Goal: Information Seeking & Learning: Learn about a topic

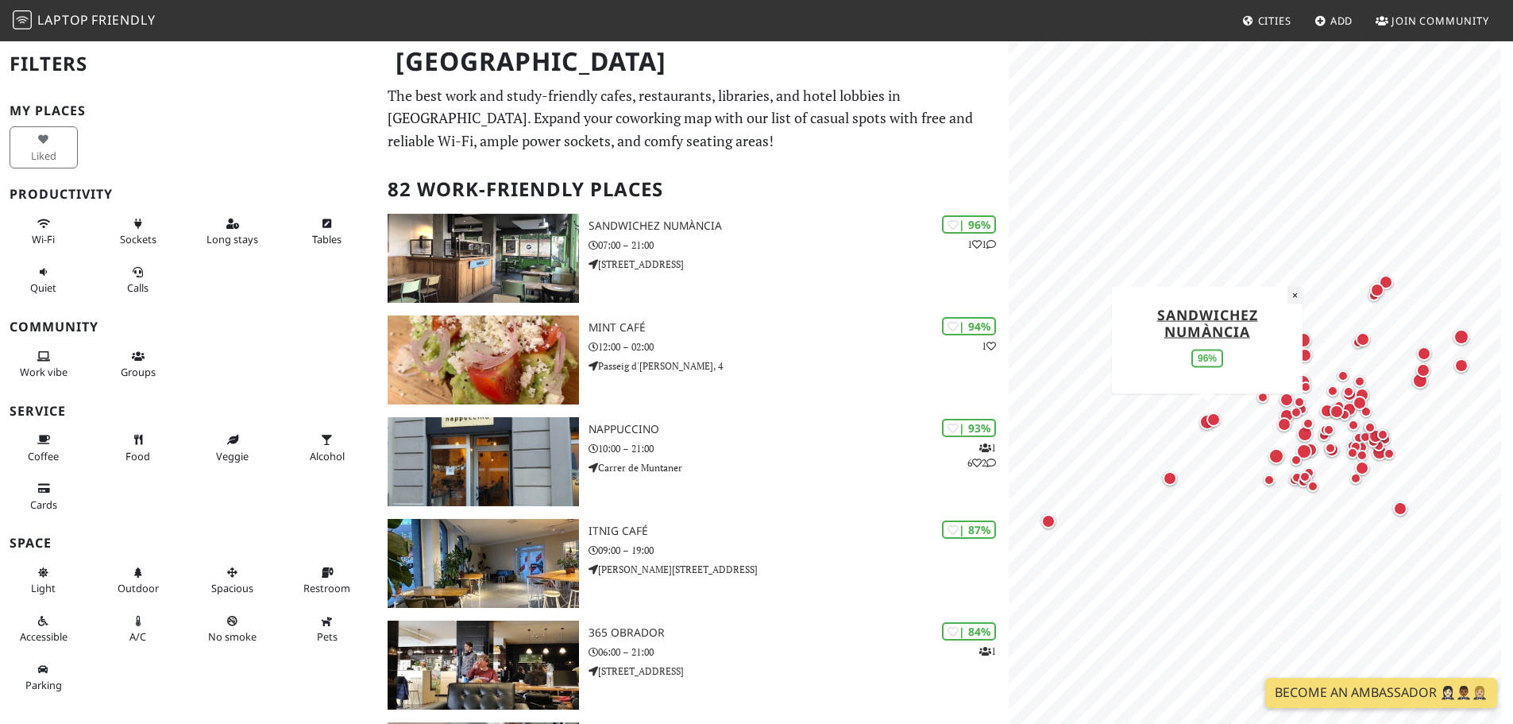
click at [1296, 296] on button "×" at bounding box center [1295, 294] width 15 height 17
click at [47, 233] on span "Wi-Fi" at bounding box center [43, 239] width 23 height 14
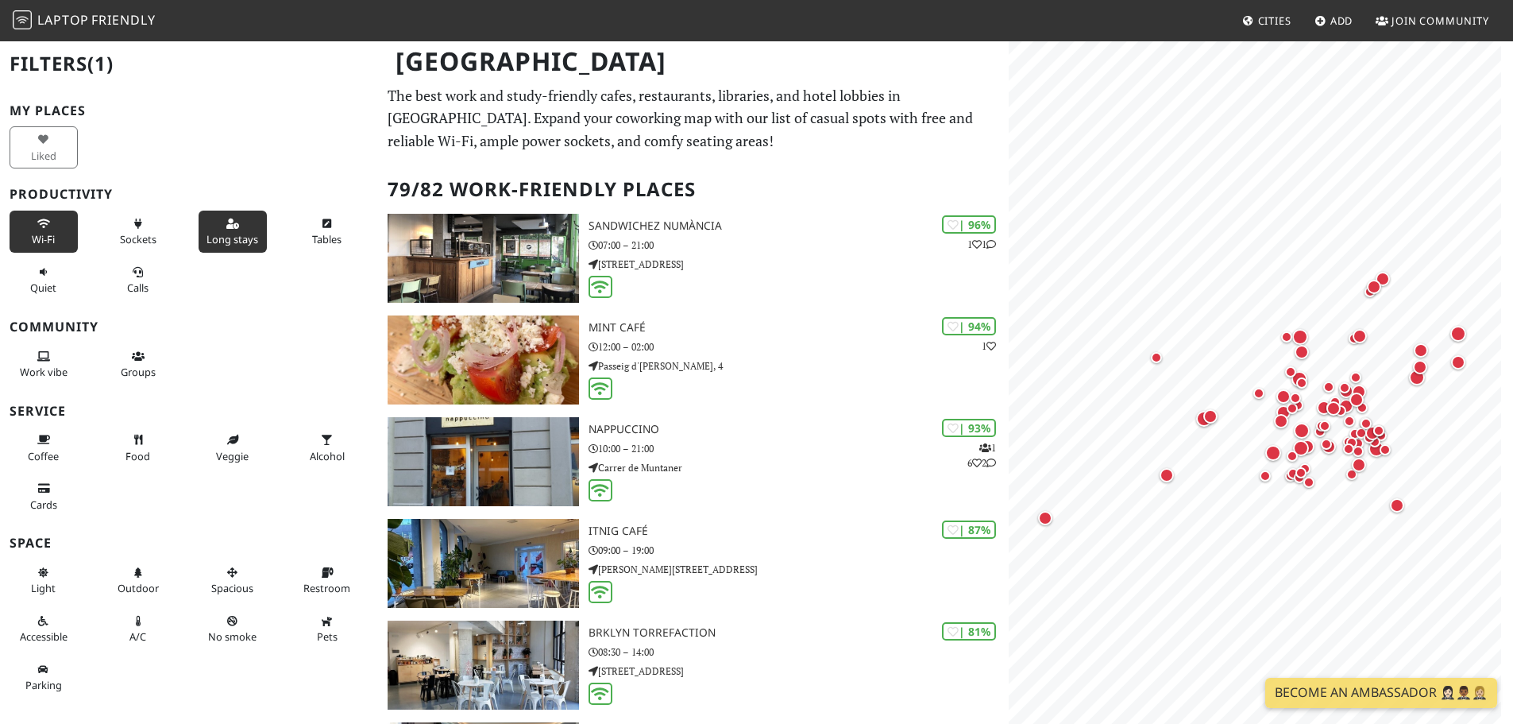
click at [238, 231] on button "Long stays" at bounding box center [233, 232] width 68 height 42
click at [34, 288] on span "Quiet" at bounding box center [43, 287] width 26 height 14
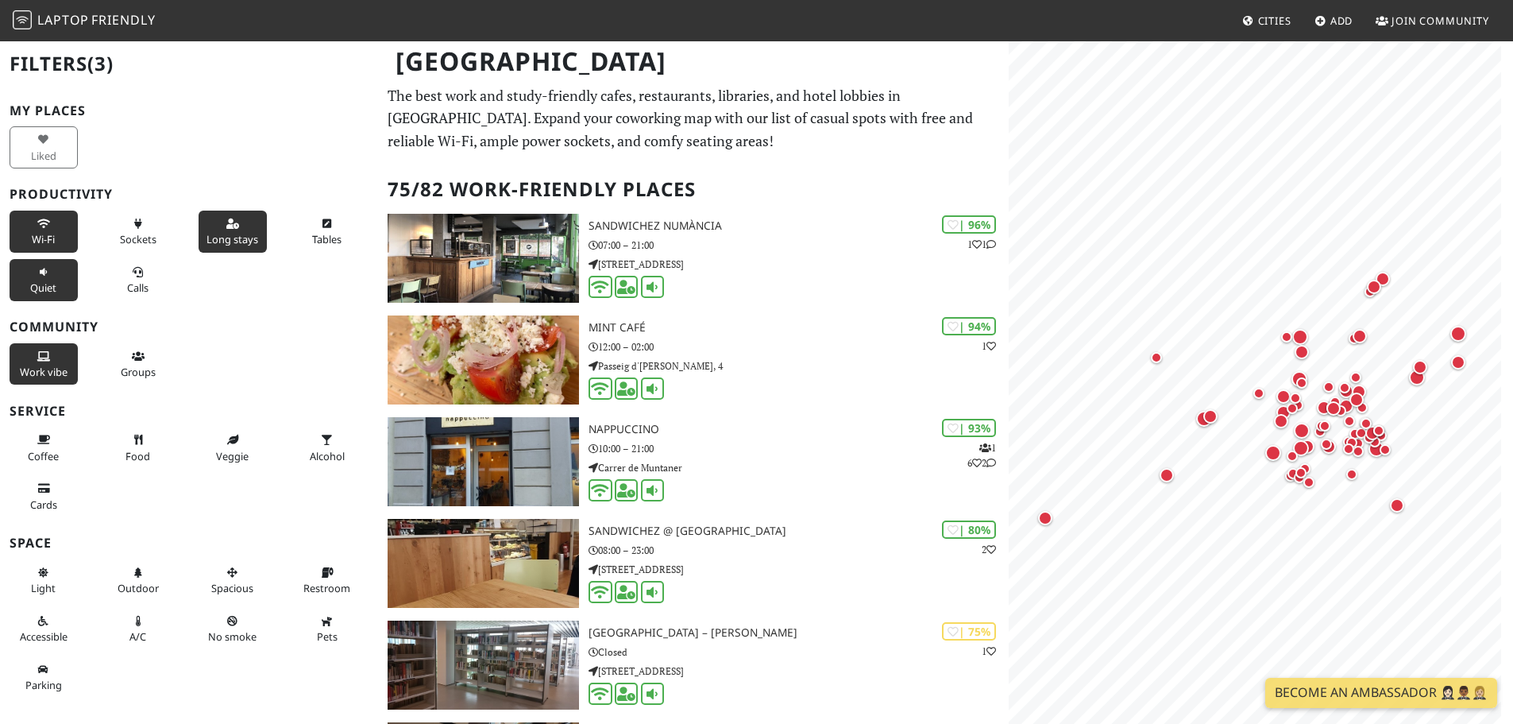
click at [41, 369] on span "Work vibe" at bounding box center [44, 372] width 48 height 14
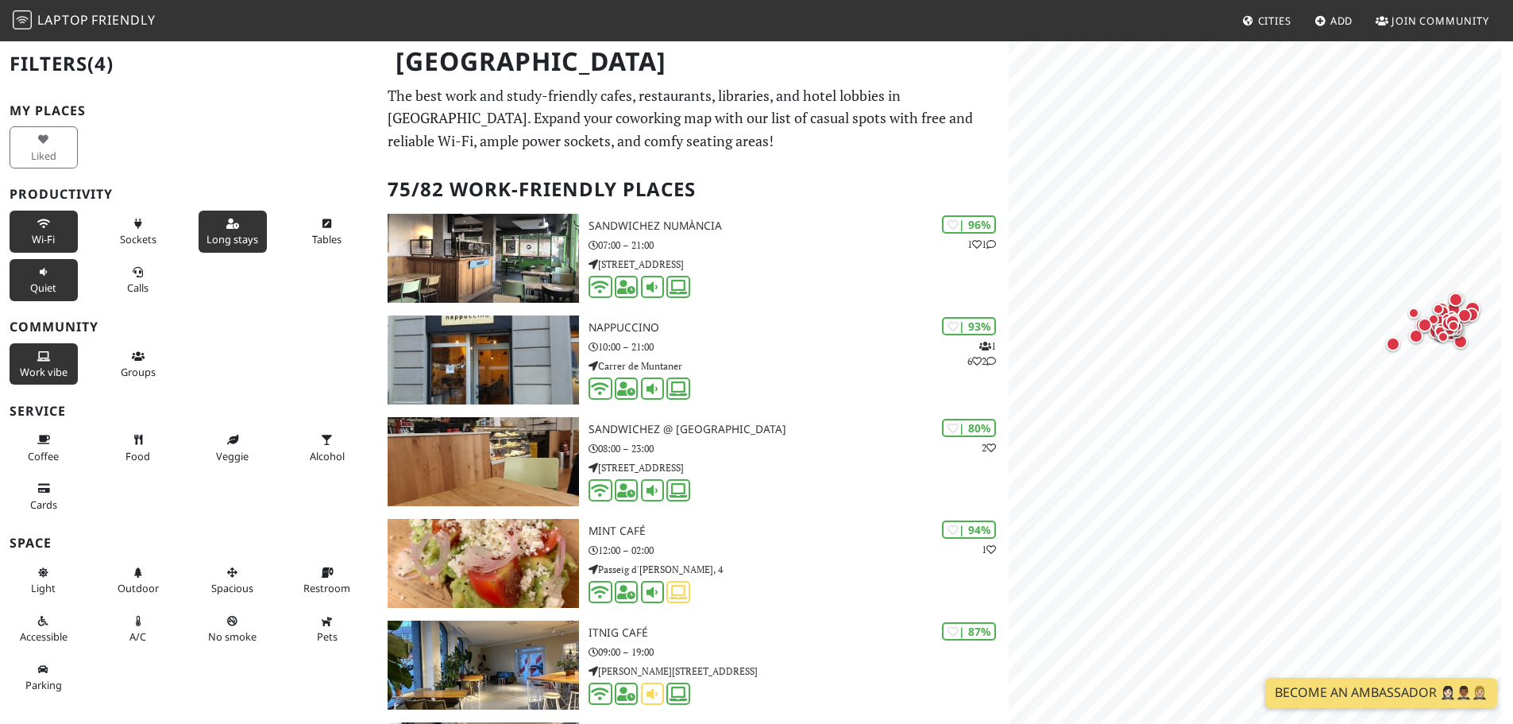
click at [103, 9] on link "Laptop Friendly" at bounding box center [84, 21] width 143 height 28
click at [1258, 29] on link "Cities" at bounding box center [1267, 20] width 62 height 29
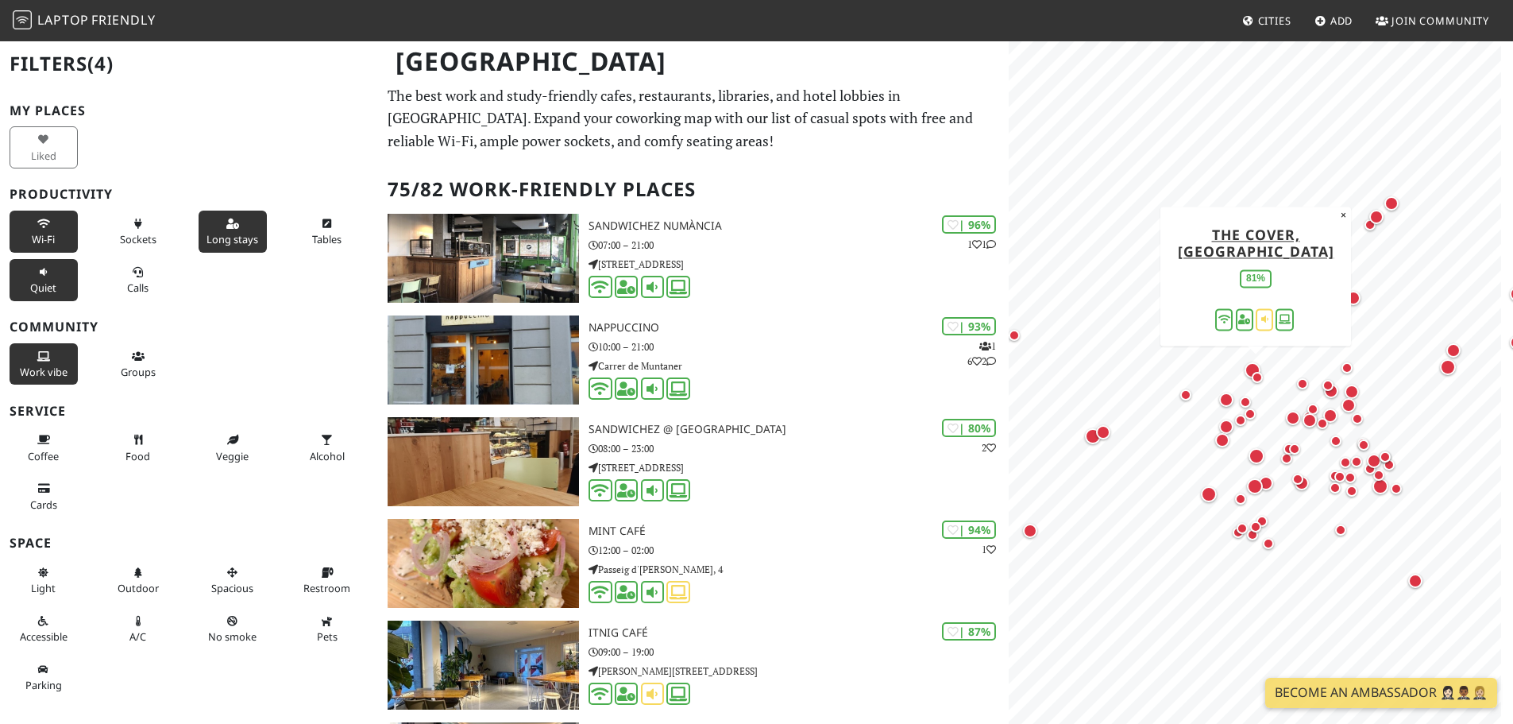
click at [1251, 378] on div "Map marker" at bounding box center [1256, 373] width 22 height 22
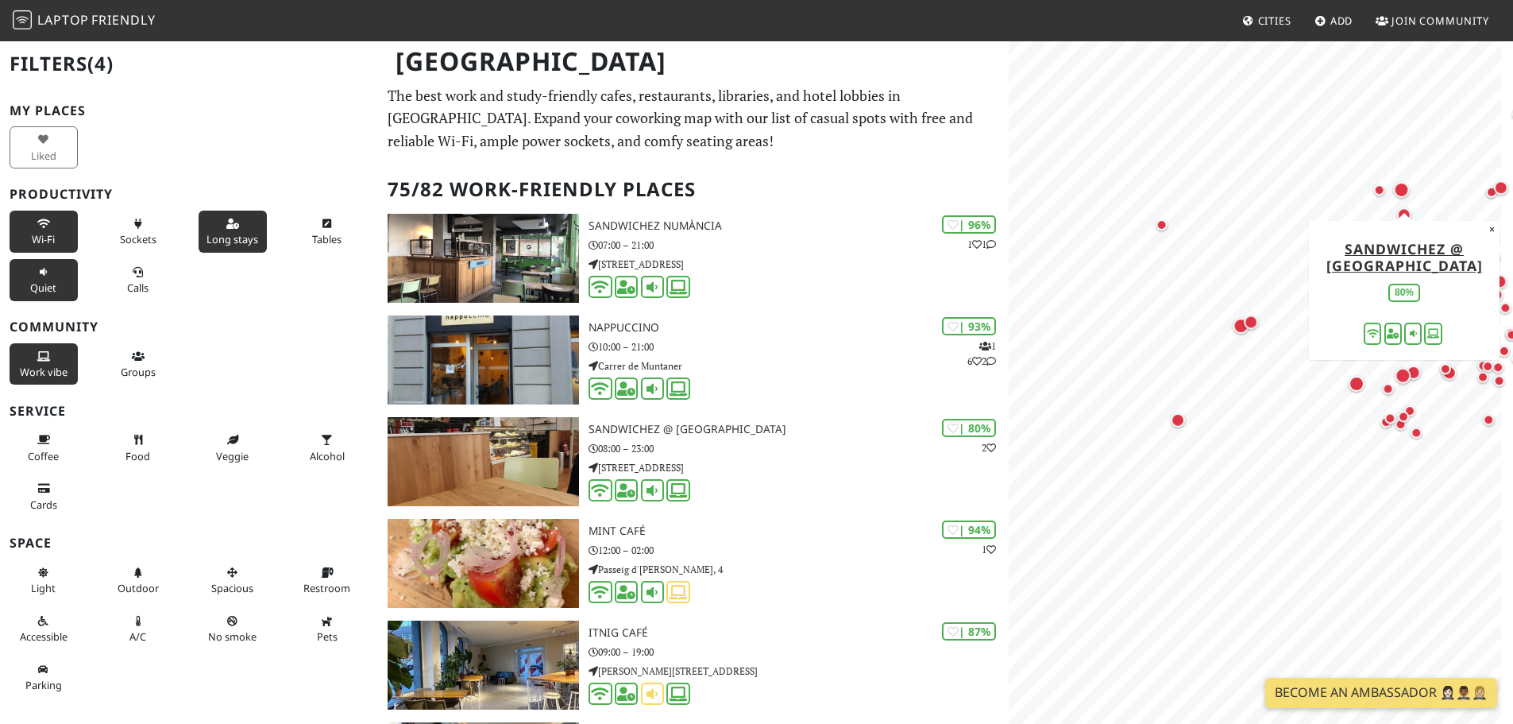
click at [1219, 311] on div "MapLibre | Protomaps © OpenStreetMap SandwiChez @ Torrent de les Flors 80% ×" at bounding box center [1261, 402] width 504 height 724
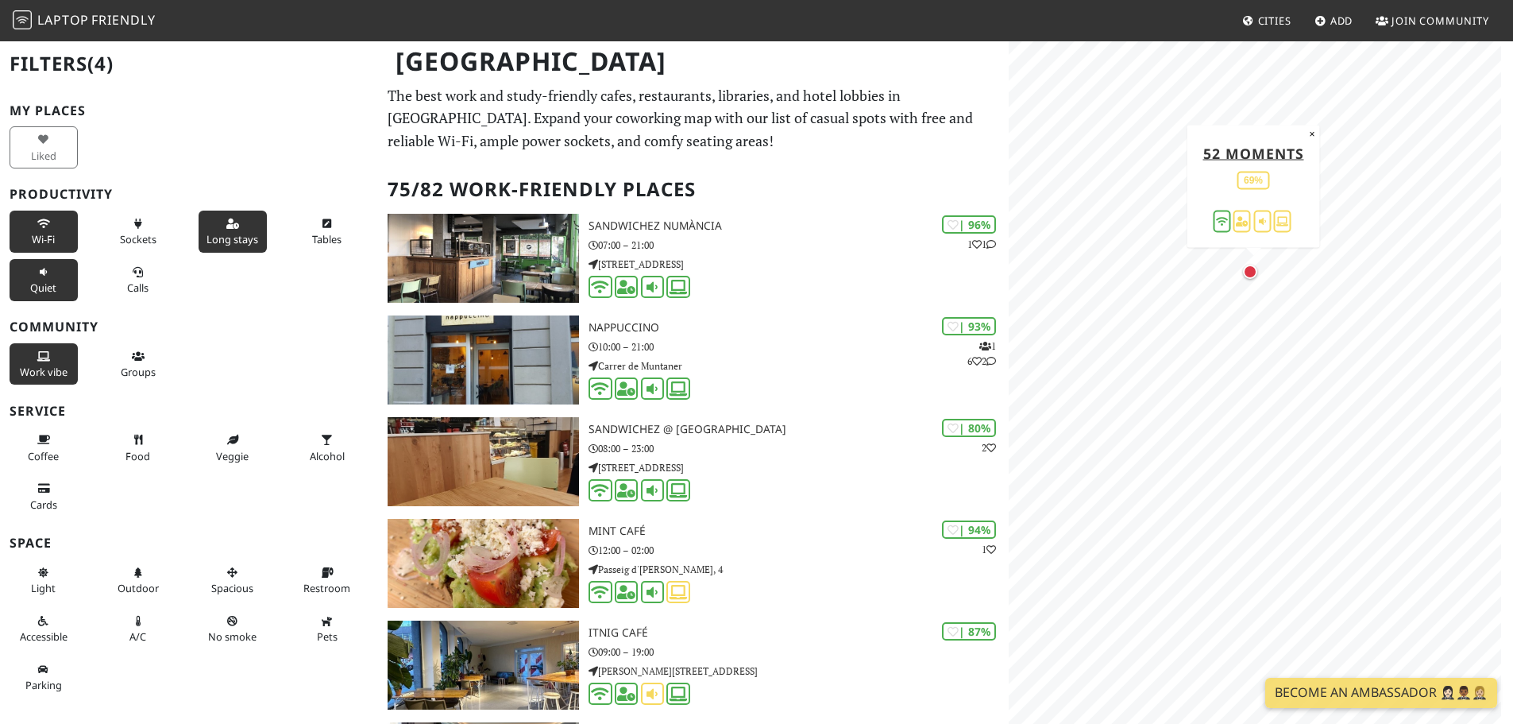
click at [1251, 269] on div "Map marker" at bounding box center [1250, 272] width 14 height 14
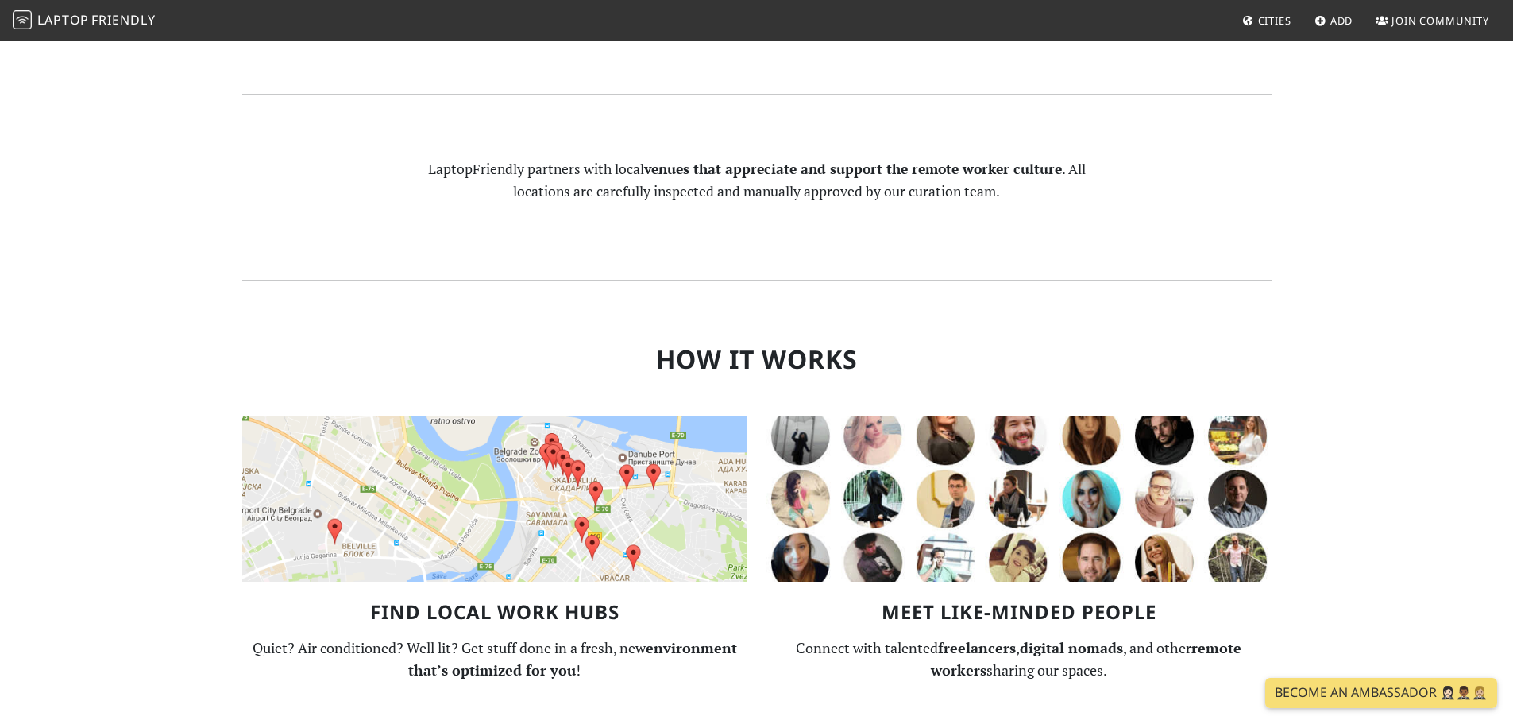
scroll to position [874, 0]
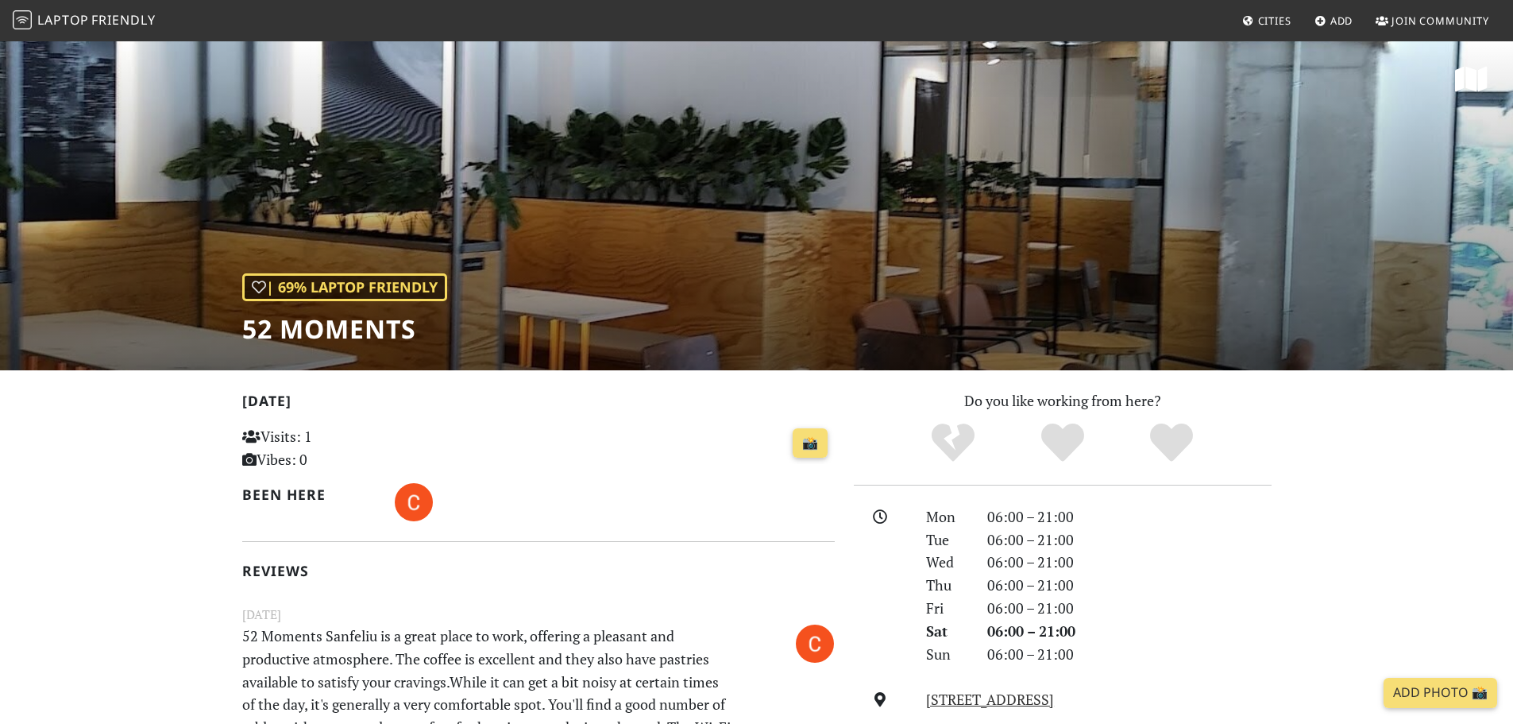
click at [896, 297] on div "| 69% Laptop Friendly 52 moments" at bounding box center [756, 205] width 1513 height 330
